Goal: Task Accomplishment & Management: Use online tool/utility

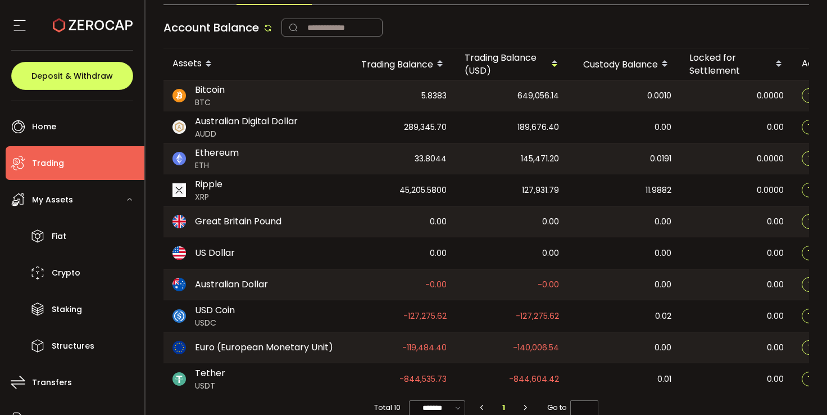
scroll to position [132, 0]
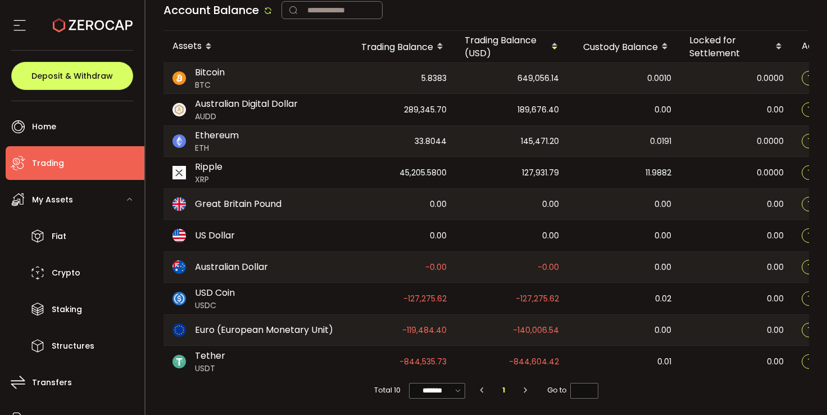
click at [430, 294] on span "-127,275.62" at bounding box center [425, 298] width 43 height 13
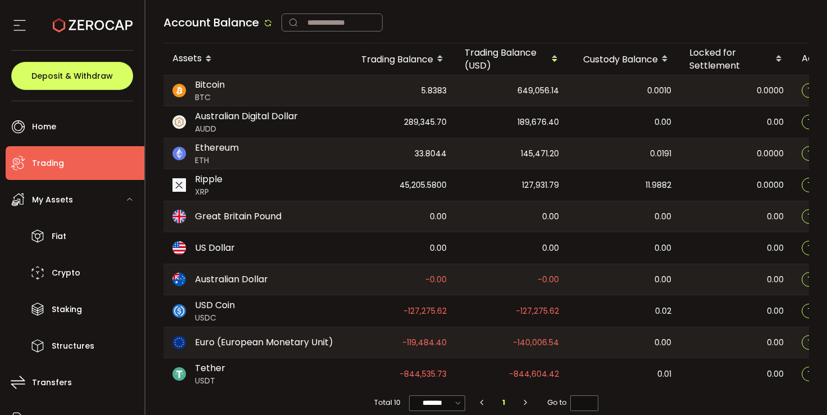
scroll to position [118, 0]
